Goal: Find contact information: Find contact information

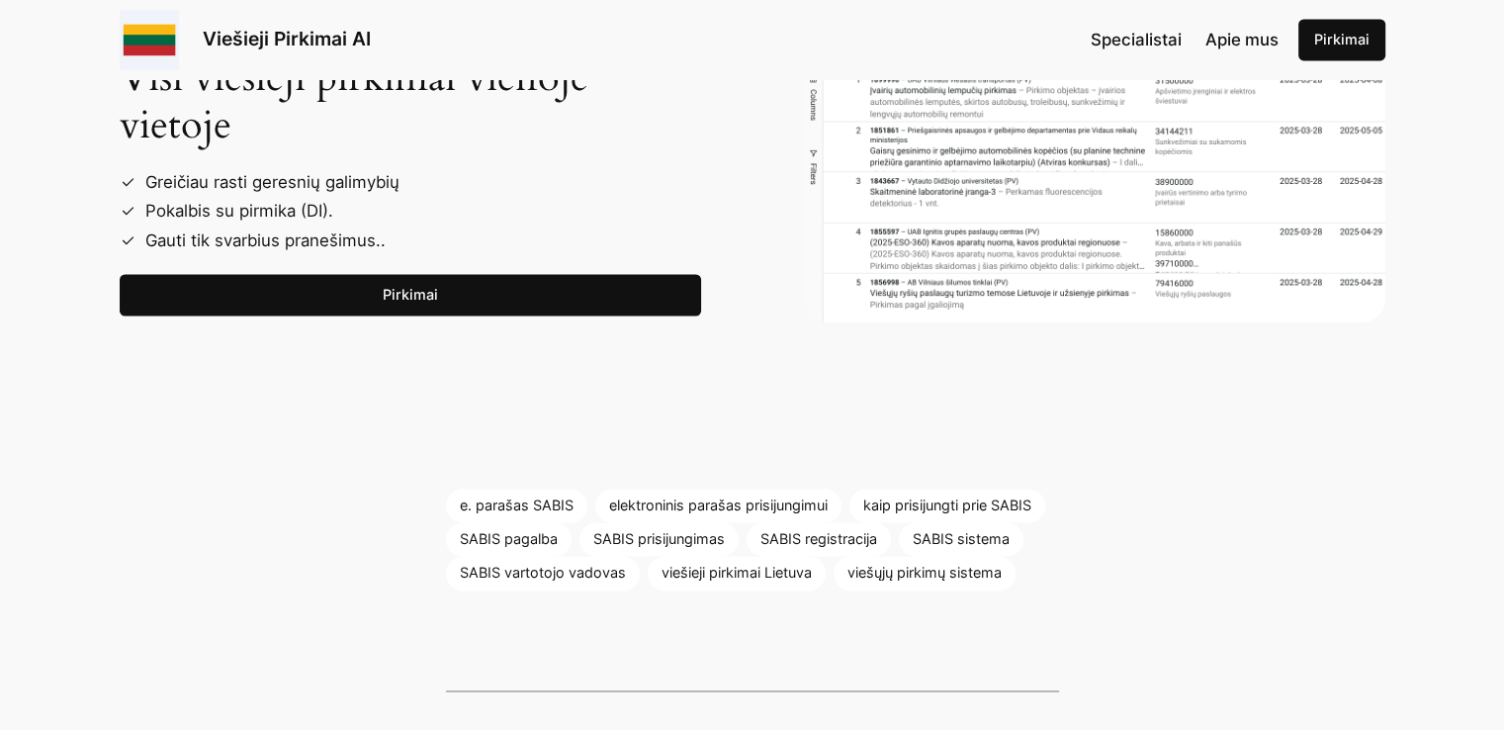
scroll to position [2704, 0]
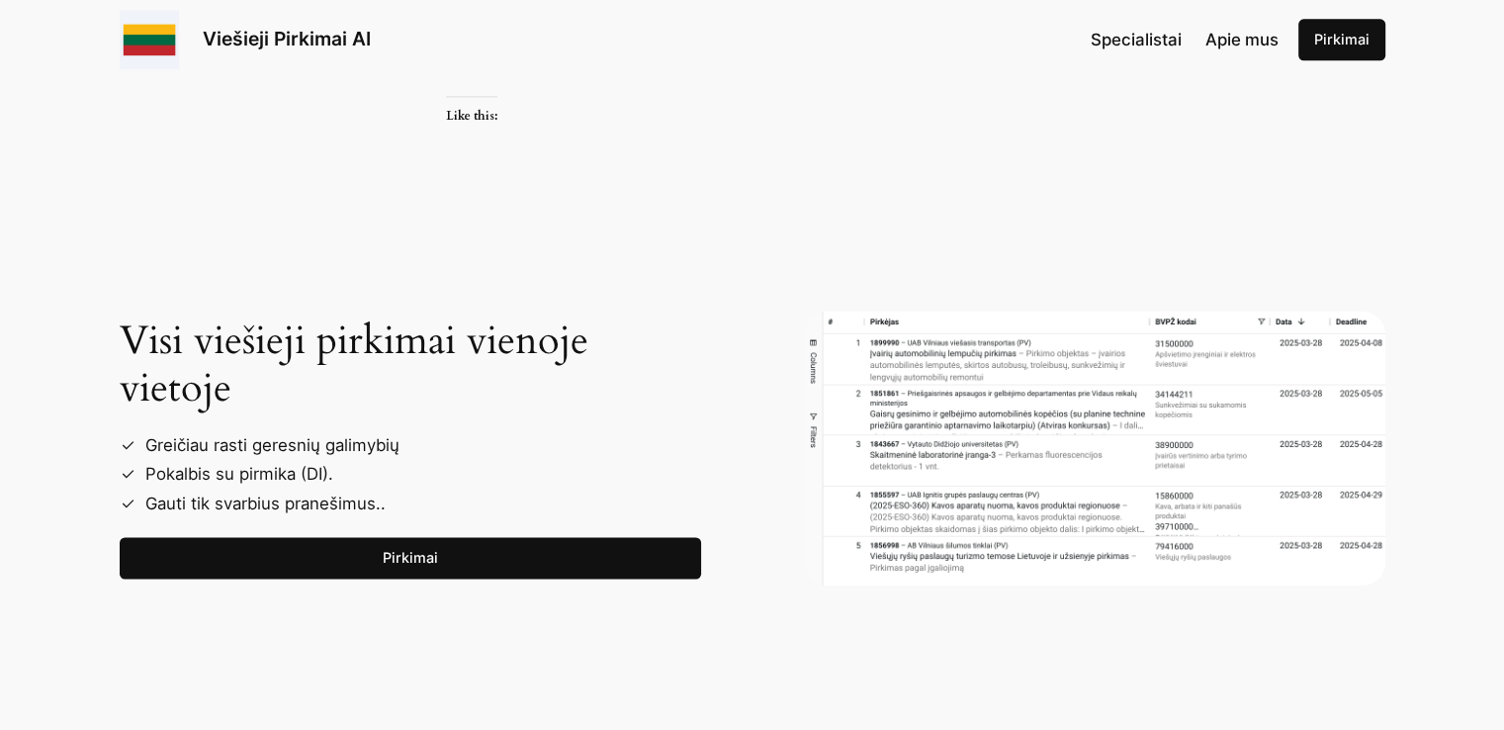
click at [388, 537] on link "Pirkimai" at bounding box center [410, 558] width 581 height 42
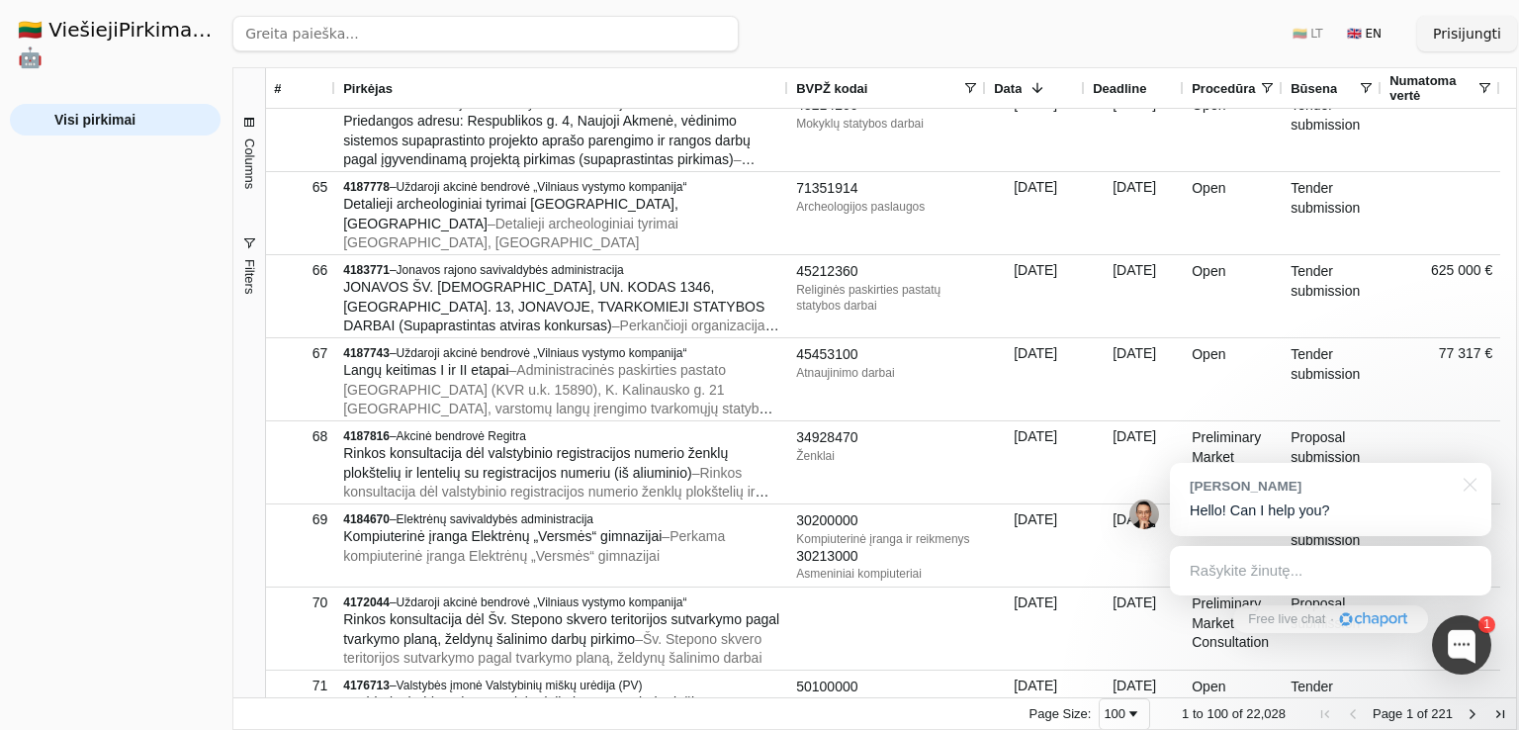
scroll to position [5240, 0]
